Goal: Obtain resource: Download file/media

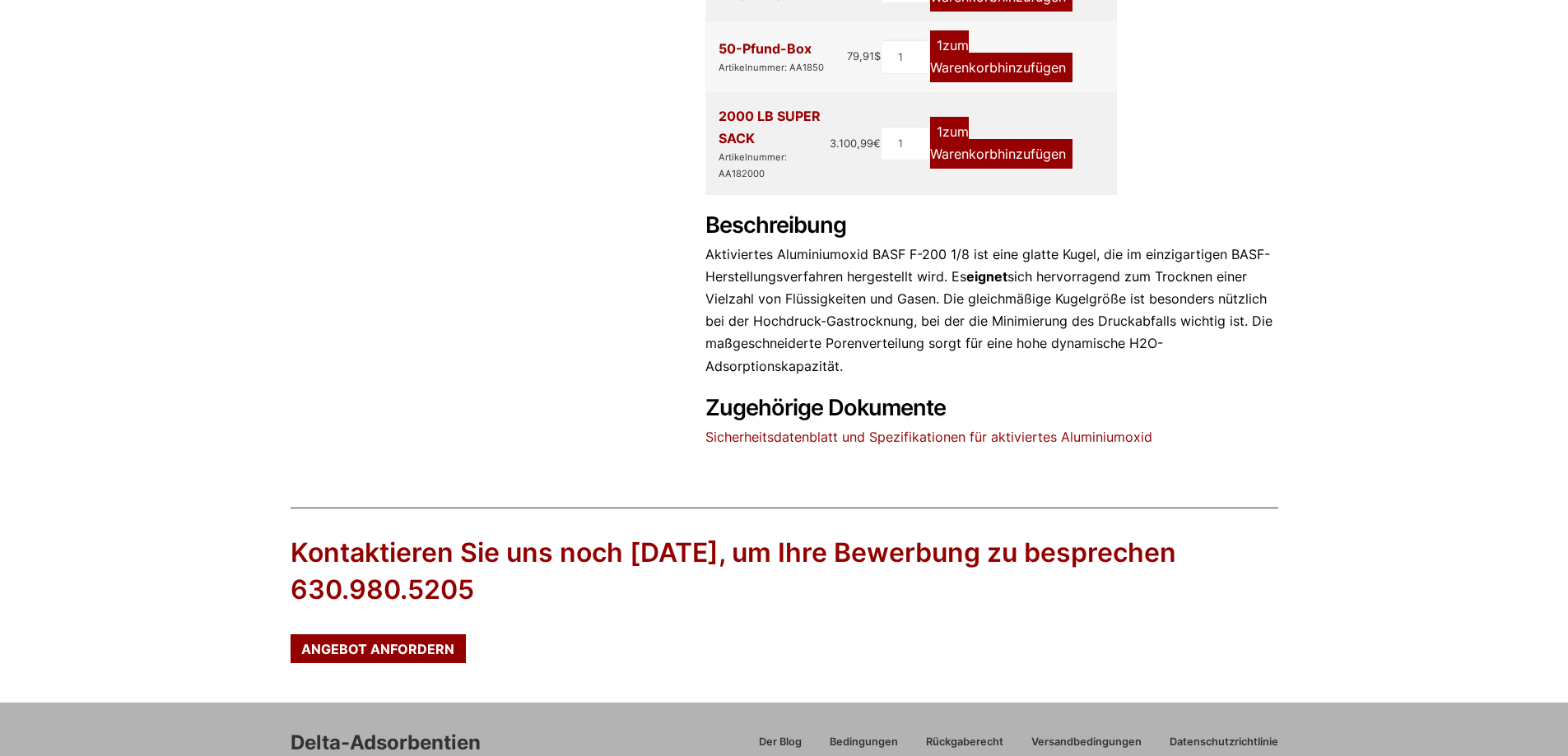
scroll to position [843, 0]
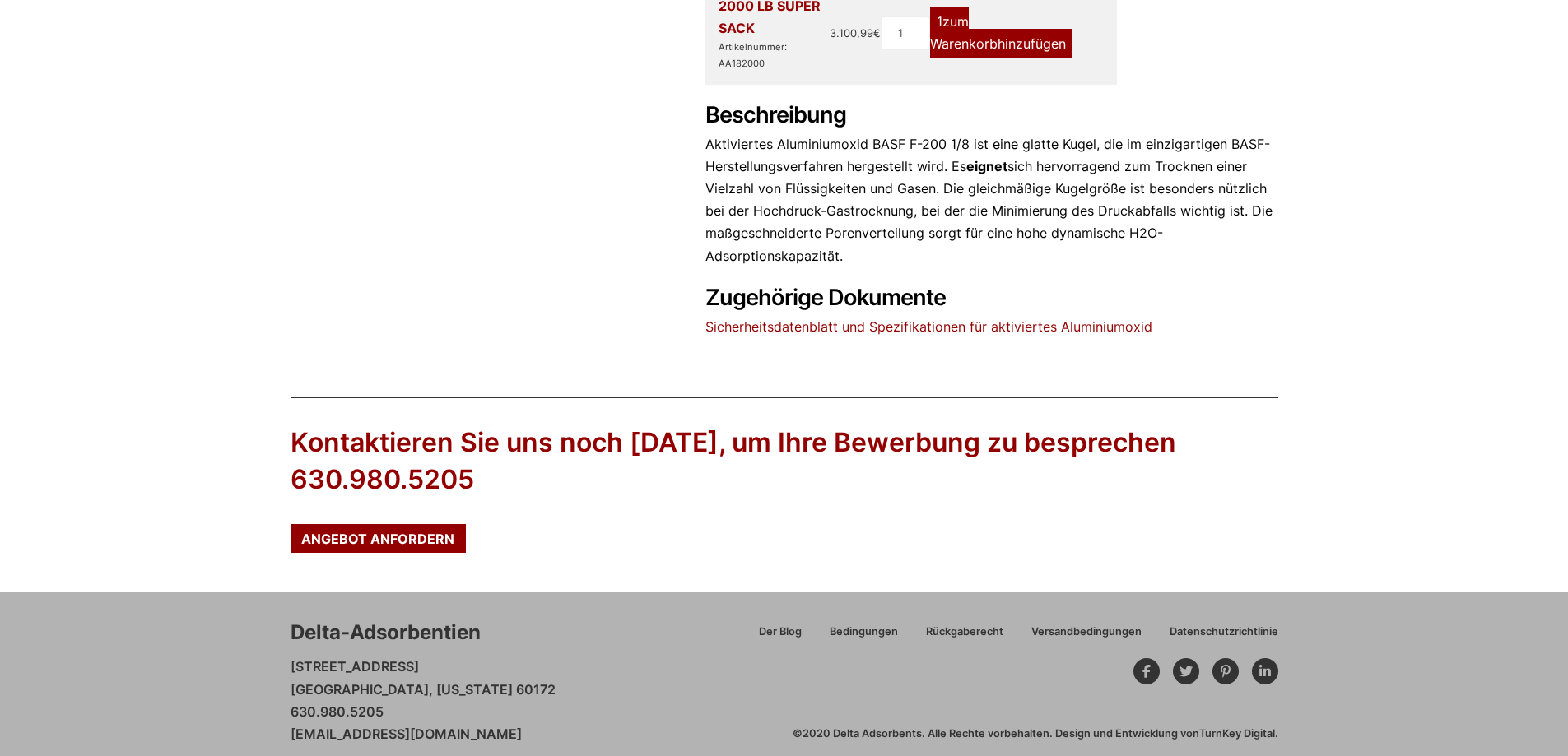
click at [970, 319] on font "Sicherheitsdatenblatt und Spezifikationen für aktiviertes Aluminiumoxid" at bounding box center [928, 327] width 446 height 17
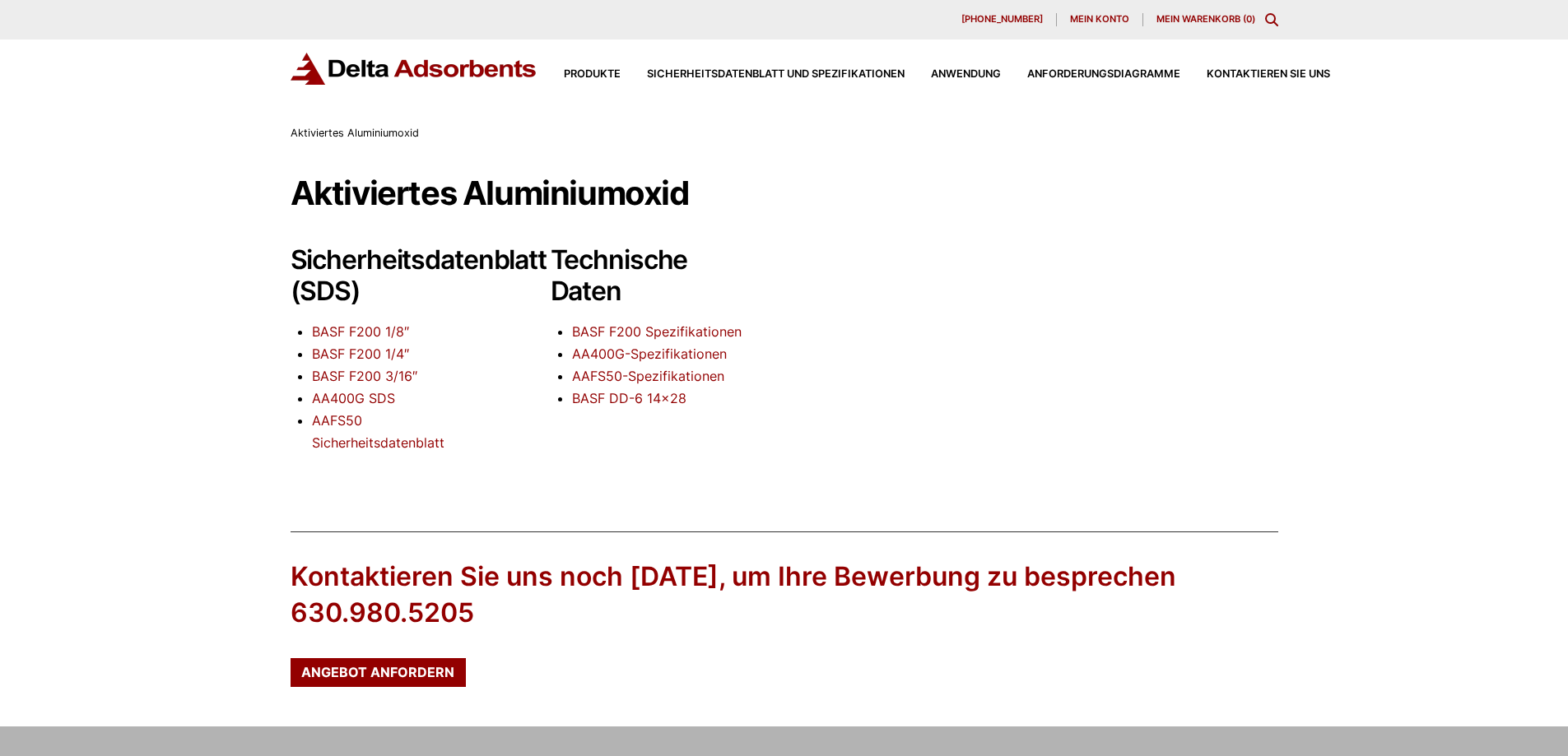
click at [373, 329] on font "BASF F200 1/8″" at bounding box center [360, 331] width 97 height 17
